Goal: Obtain resource: Obtain resource

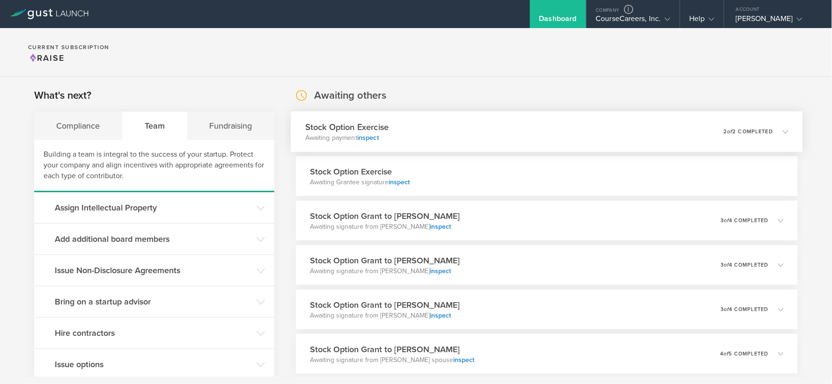
click at [503, 124] on div "Stock Option Exercise Awaiting payment inspect 0 undeliverable 2 of 2 completed" at bounding box center [547, 131] width 512 height 41
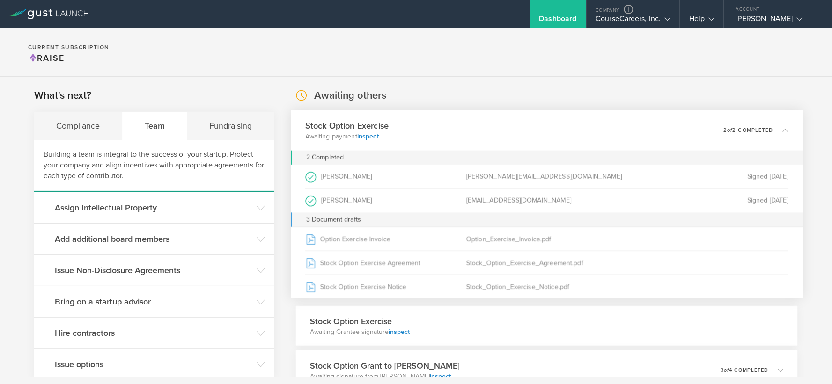
click at [455, 128] on div "Stock Option Exercise Awaiting payment inspect 0 undeliverable 2 of 2 completed" at bounding box center [547, 130] width 512 height 41
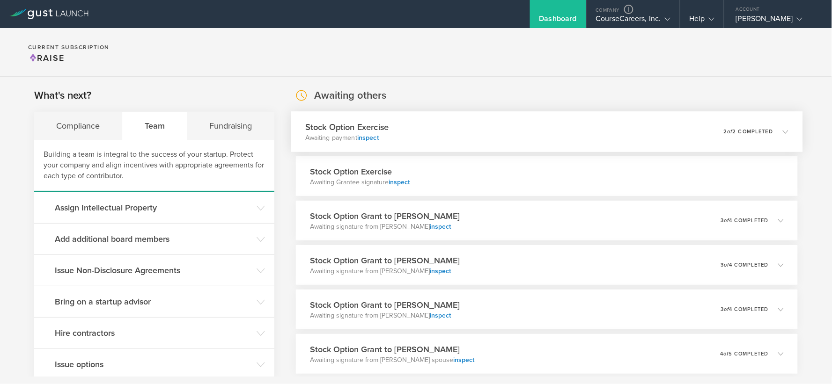
click at [471, 125] on div "Stock Option Exercise Awaiting payment inspect 0 undeliverable 2 of 2 completed" at bounding box center [547, 131] width 512 height 41
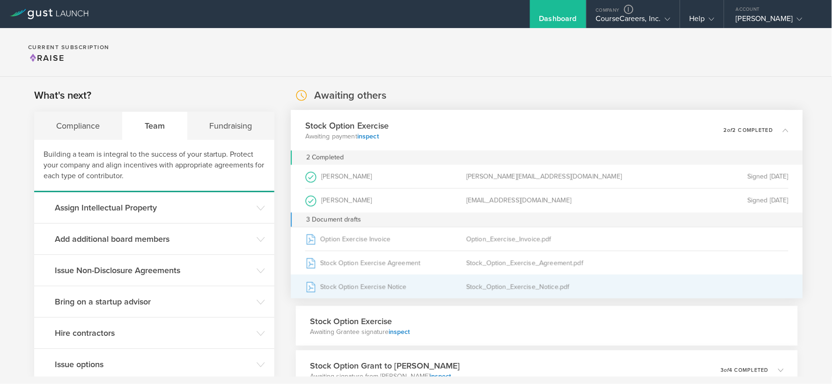
click at [416, 283] on div "Stock Option Exercise Notice" at bounding box center [385, 286] width 161 height 23
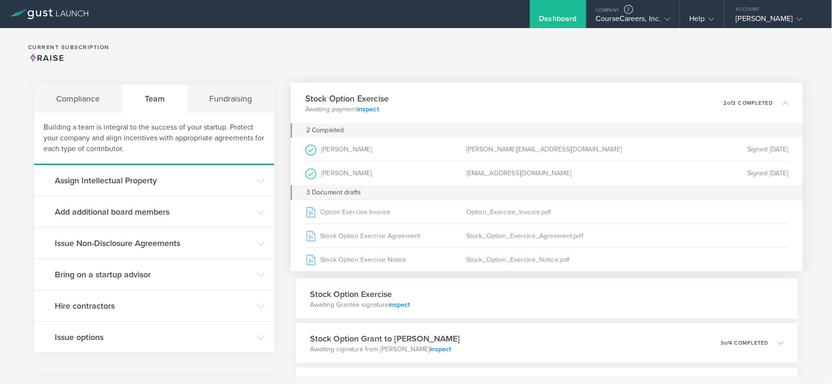
scroll to position [104, 0]
